Goal: Use online tool/utility

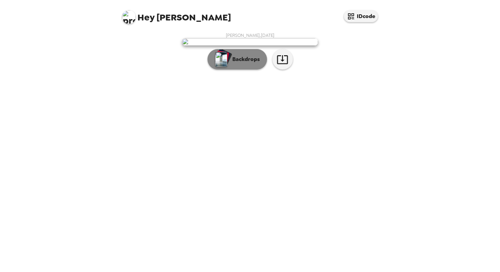
click at [248, 69] on button "Backdrops" at bounding box center [238, 59] width 60 height 20
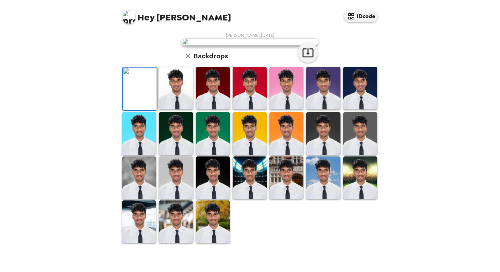
scroll to position [85, 0]
click at [171, 109] on img at bounding box center [176, 88] width 34 height 43
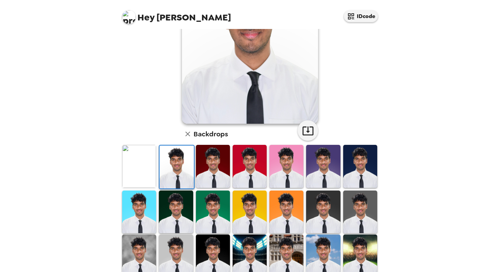
click at [223, 176] on img at bounding box center [213, 166] width 34 height 43
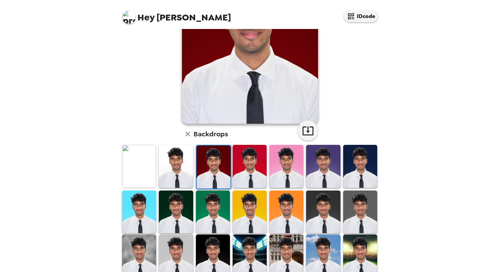
click at [211, 205] on img at bounding box center [213, 211] width 34 height 43
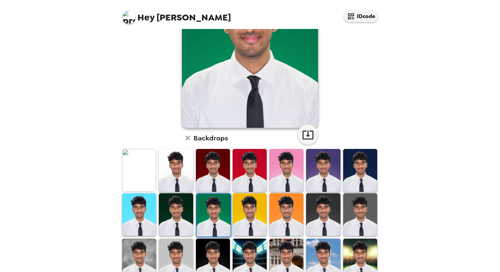
scroll to position [81, 0]
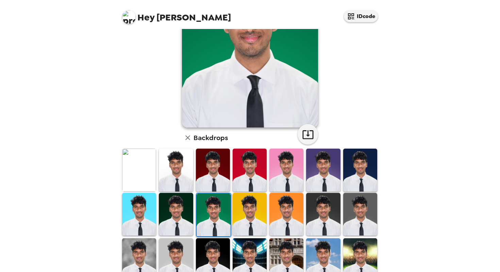
click at [182, 213] on img at bounding box center [176, 214] width 34 height 43
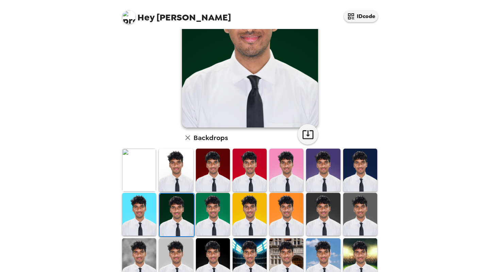
click at [153, 213] on img at bounding box center [139, 214] width 34 height 43
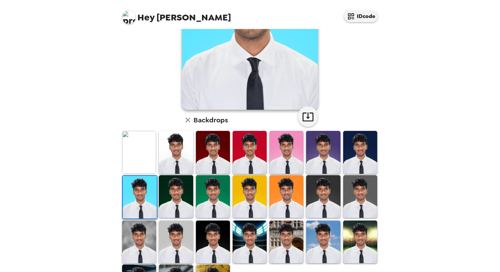
scroll to position [100, 0]
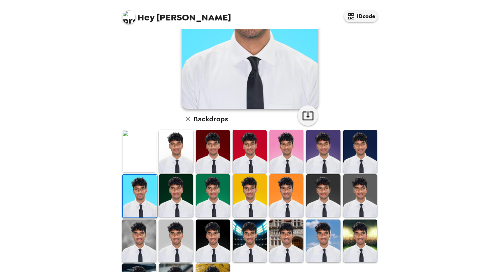
click at [139, 169] on img at bounding box center [139, 151] width 34 height 43
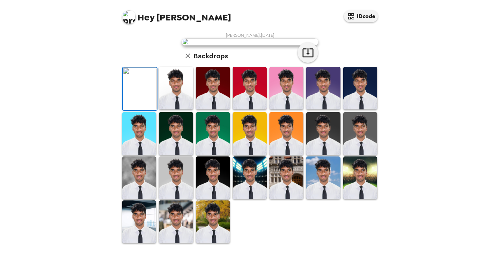
scroll to position [145, 0]
click at [176, 199] on img at bounding box center [176, 177] width 34 height 43
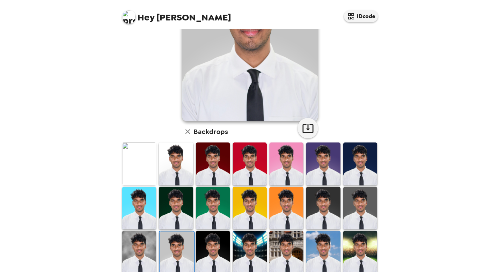
scroll to position [0, 0]
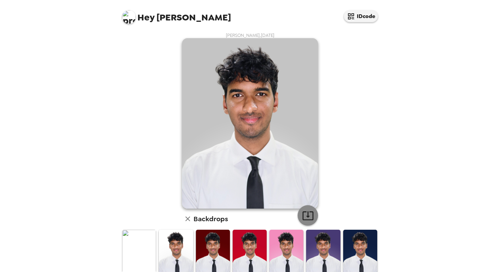
click at [308, 215] on icon "button" at bounding box center [308, 215] width 11 height 9
